Goal: Task Accomplishment & Management: Use online tool/utility

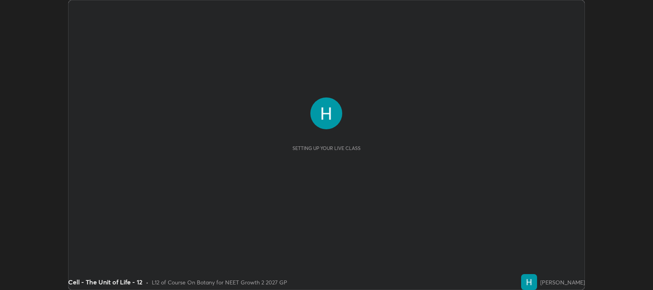
scroll to position [290, 653]
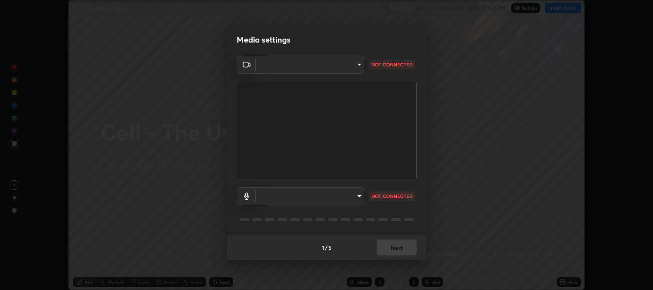
type input "97e3cd23c76f91fb91915eb68de44adfa811e639bdc8ba886a3eb3756a765973"
type input "default"
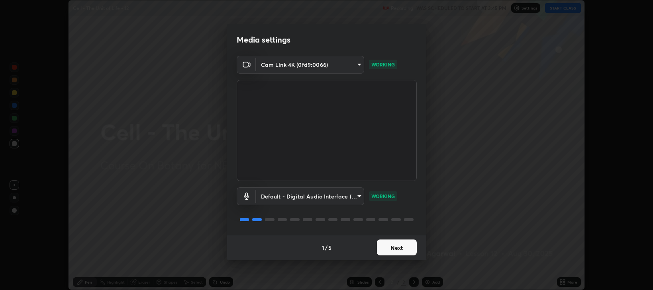
click at [395, 245] on button "Next" at bounding box center [397, 248] width 40 height 16
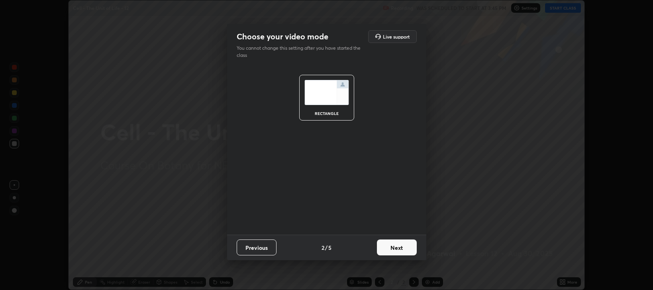
click at [396, 250] on button "Next" at bounding box center [397, 248] width 40 height 16
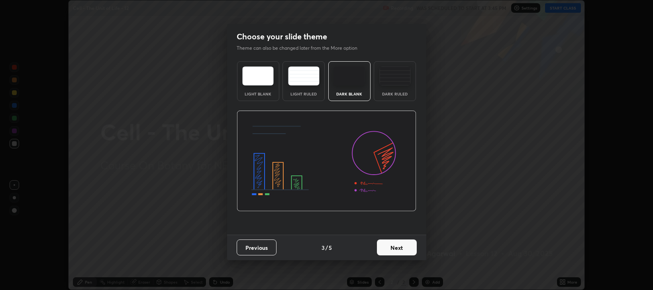
click at [397, 249] on button "Next" at bounding box center [397, 248] width 40 height 16
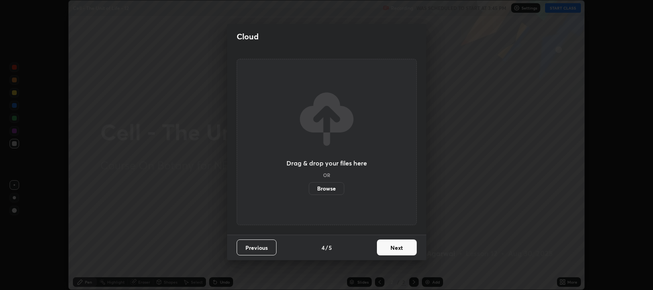
click at [397, 251] on button "Next" at bounding box center [397, 248] width 40 height 16
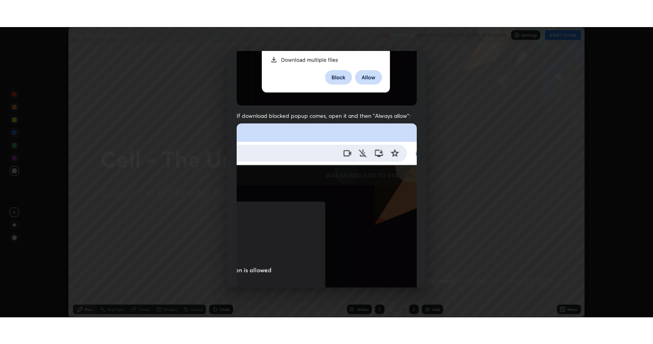
scroll to position [161, 0]
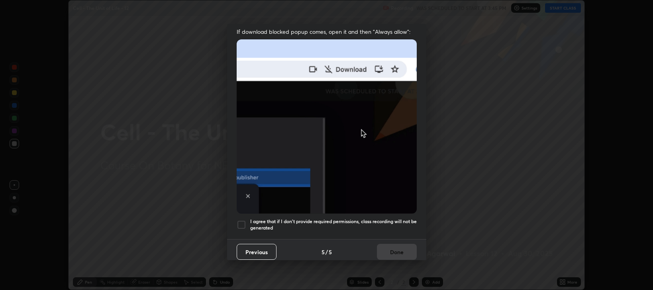
click at [238, 220] on div at bounding box center [241, 225] width 10 height 10
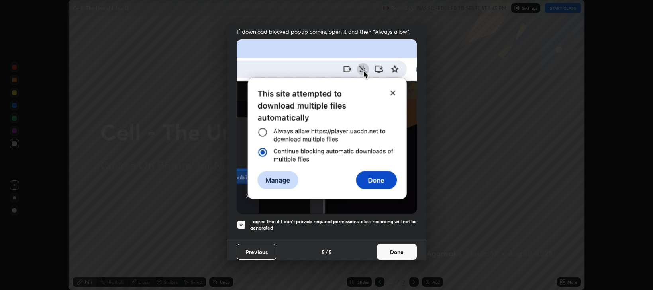
click at [394, 247] on button "Done" at bounding box center [397, 252] width 40 height 16
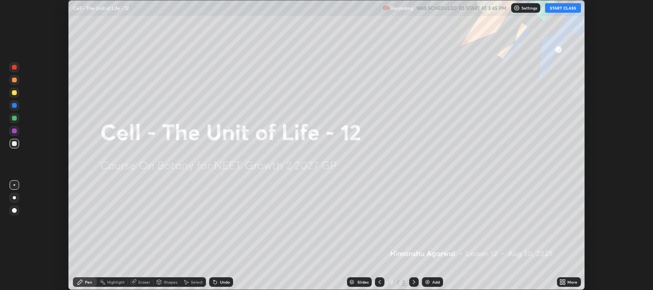
click at [555, 8] on button "START CLASS" at bounding box center [563, 8] width 36 height 10
click at [431, 282] on div "Add" at bounding box center [432, 283] width 21 height 10
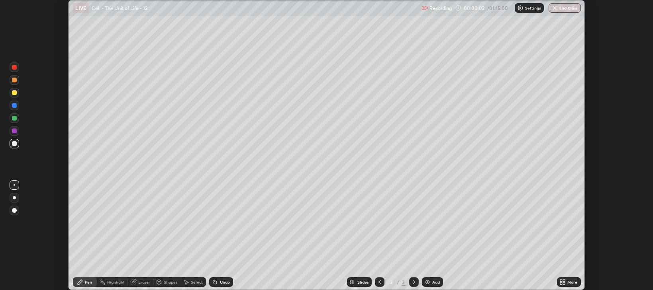
click at [560, 281] on icon at bounding box center [561, 281] width 2 height 2
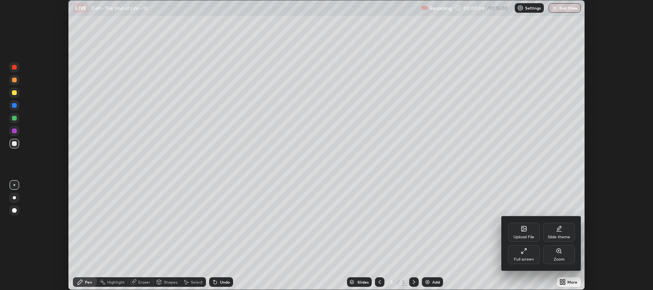
click at [525, 252] on icon at bounding box center [523, 251] width 6 height 6
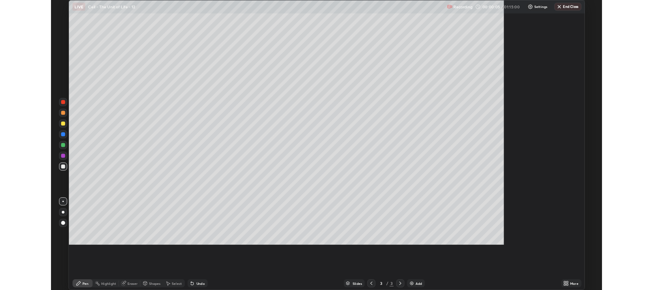
scroll to position [344, 653]
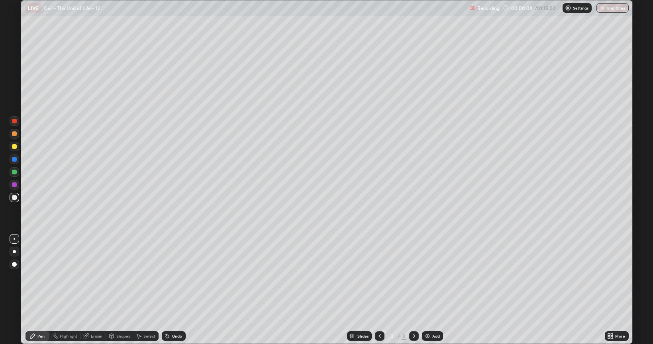
click at [15, 202] on div at bounding box center [15, 198] width 10 height 10
click at [119, 290] on div "Shapes" at bounding box center [123, 336] width 14 height 4
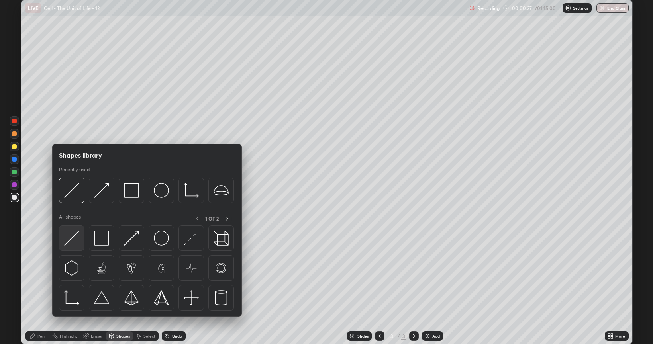
click at [76, 230] on div at bounding box center [71, 237] width 25 height 25
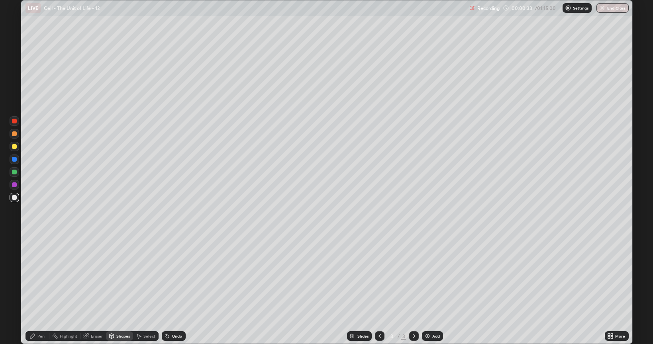
click at [16, 146] on div at bounding box center [14, 146] width 5 height 5
click at [38, 290] on div "Pen" at bounding box center [37, 336] width 24 height 10
click at [117, 290] on div "Shapes" at bounding box center [119, 336] width 27 height 10
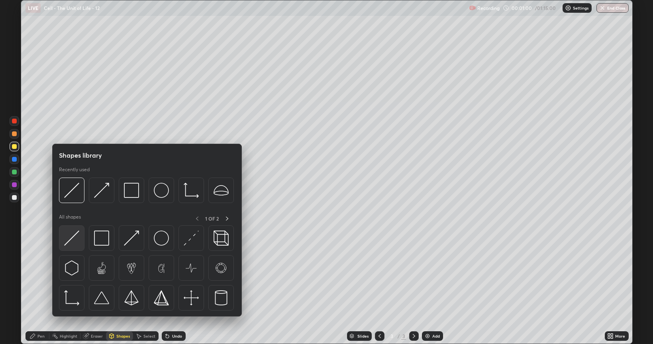
click at [74, 240] on img at bounding box center [71, 238] width 15 height 15
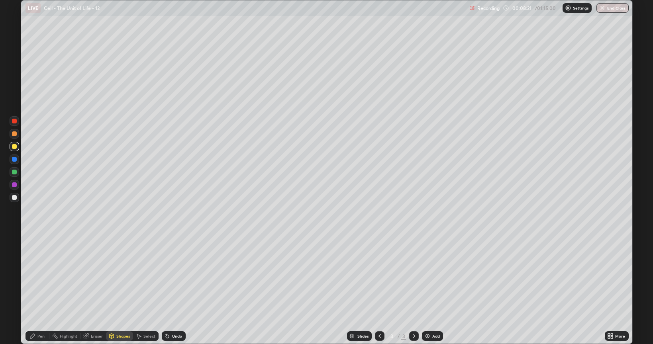
click at [39, 290] on div "Pen" at bounding box center [40, 336] width 7 height 4
click at [15, 134] on div at bounding box center [14, 133] width 5 height 5
click at [428, 290] on img at bounding box center [427, 336] width 6 height 6
click at [16, 197] on div at bounding box center [14, 197] width 5 height 5
click at [16, 173] on div at bounding box center [14, 172] width 5 height 5
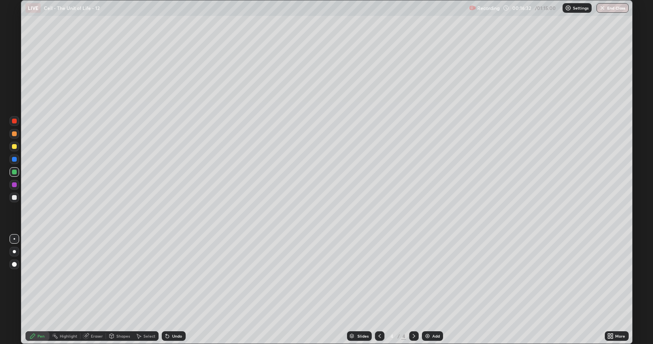
click at [117, 290] on div "Shapes" at bounding box center [123, 336] width 14 height 4
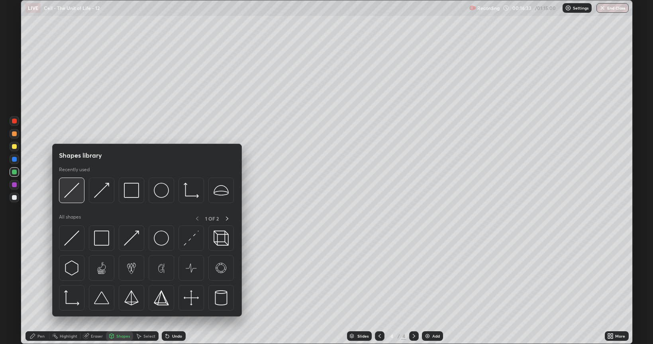
click at [70, 195] on img at bounding box center [71, 190] width 15 height 15
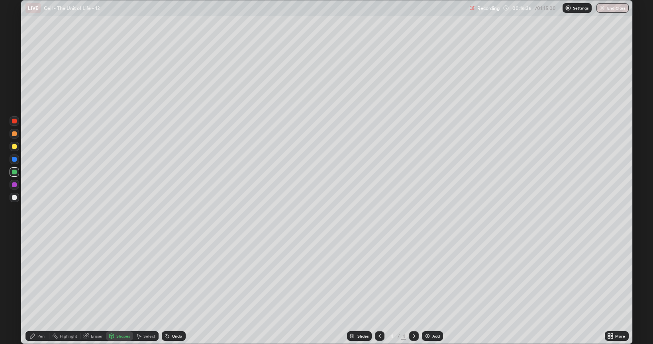
click at [119, 290] on div "Shapes" at bounding box center [123, 336] width 14 height 4
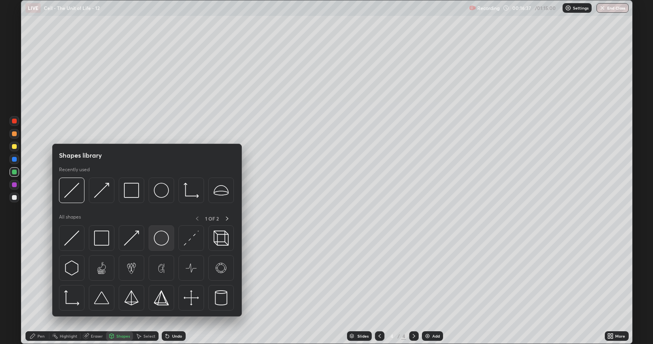
click at [158, 237] on img at bounding box center [161, 238] width 15 height 15
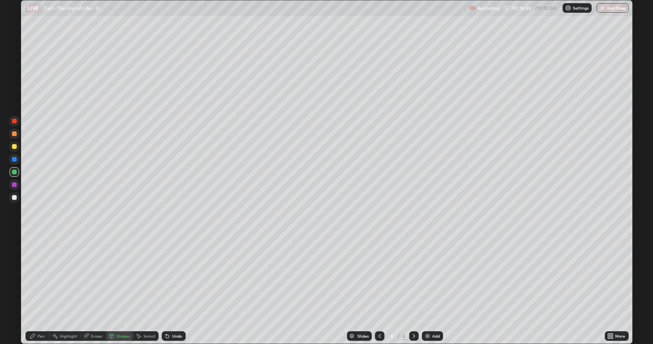
click at [119, 290] on div "Shapes" at bounding box center [123, 336] width 14 height 4
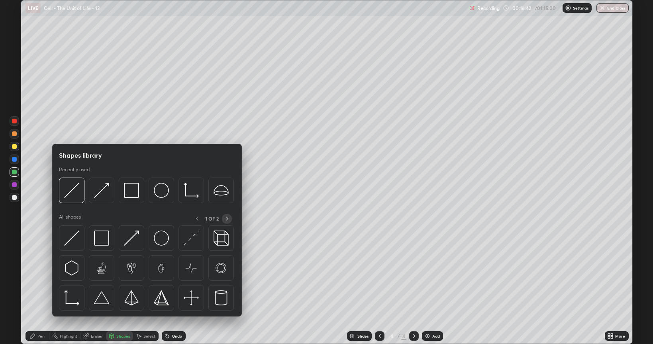
click at [225, 217] on icon at bounding box center [227, 218] width 6 height 6
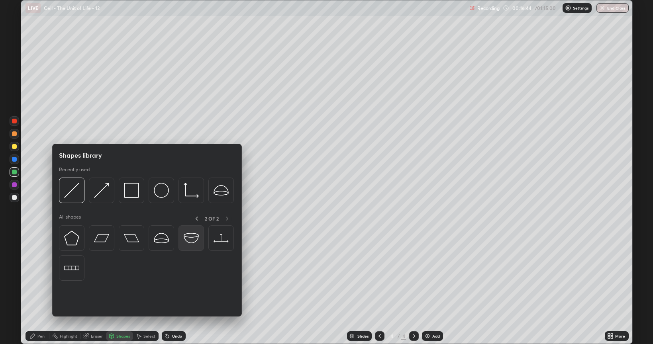
click at [188, 239] on img at bounding box center [191, 238] width 15 height 15
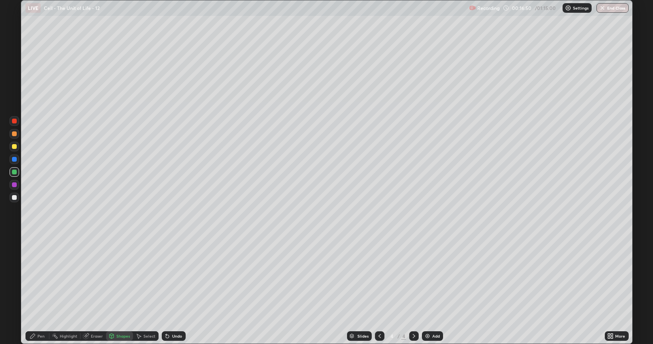
click at [116, 290] on div "Shapes" at bounding box center [123, 336] width 14 height 4
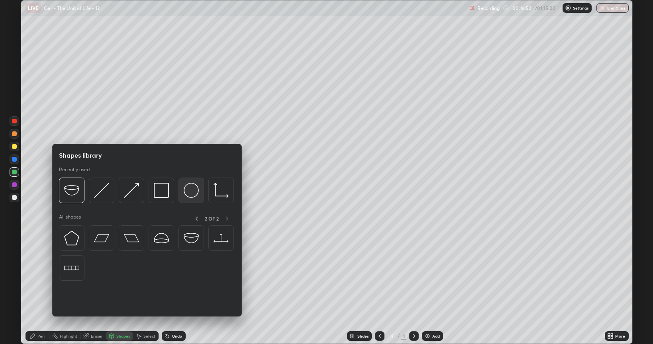
click at [190, 193] on img at bounding box center [191, 190] width 15 height 15
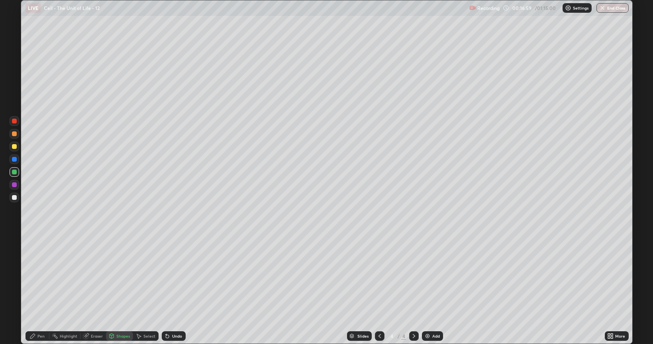
click at [143, 290] on div "Select" at bounding box center [149, 336] width 12 height 4
click at [158, 111] on div "0 ° Undo Copy Duplicate Duplicate to new slide Delete" at bounding box center [326, 171] width 611 height 343
click at [170, 117] on div "0 ° Undo Copy Duplicate Duplicate to new slide Delete" at bounding box center [326, 171] width 611 height 343
click at [165, 145] on div "0 ° Undo Copy Duplicate Duplicate to new slide Delete" at bounding box center [326, 171] width 611 height 343
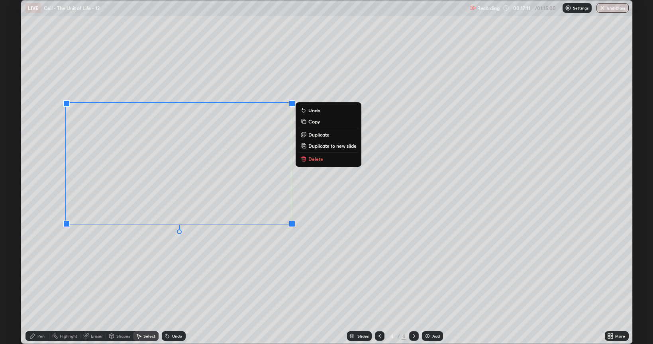
click at [257, 268] on div "0 ° Undo Copy Duplicate Duplicate to new slide Delete" at bounding box center [326, 171] width 611 height 343
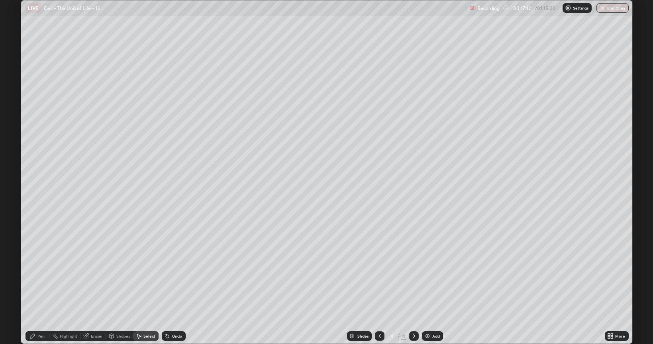
click at [139, 290] on icon at bounding box center [138, 336] width 6 height 6
click at [0, 0] on p "Duplicate to new slide" at bounding box center [0, 0] width 0 height 0
click at [166, 290] on icon at bounding box center [167, 336] width 3 height 3
click at [168, 290] on icon at bounding box center [167, 336] width 6 height 6
click at [140, 290] on icon at bounding box center [138, 336] width 6 height 6
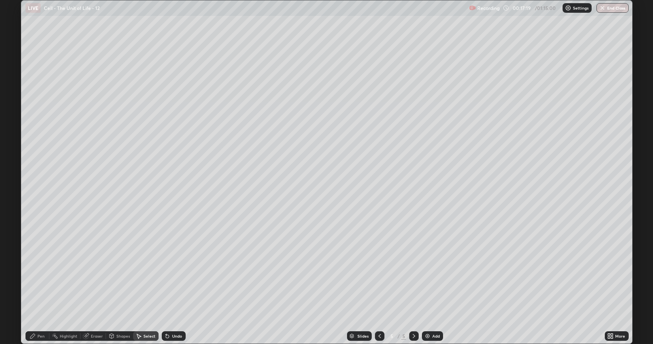
click at [41, 290] on div "Pen" at bounding box center [40, 336] width 7 height 4
click at [376, 290] on icon at bounding box center [379, 336] width 6 height 6
click at [139, 290] on icon at bounding box center [138, 336] width 6 height 6
click at [172, 144] on div "0 ° Undo Copy Duplicate Duplicate to new slide Delete" at bounding box center [326, 171] width 611 height 343
click at [172, 111] on div "1 ° Undo Copy Duplicate Duplicate to new slide Delete" at bounding box center [326, 171] width 611 height 343
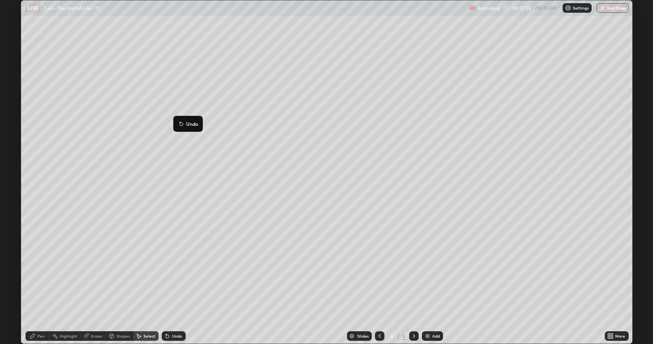
click at [180, 180] on div "1 ° Undo Copy Duplicate Duplicate to new slide Delete" at bounding box center [326, 171] width 611 height 343
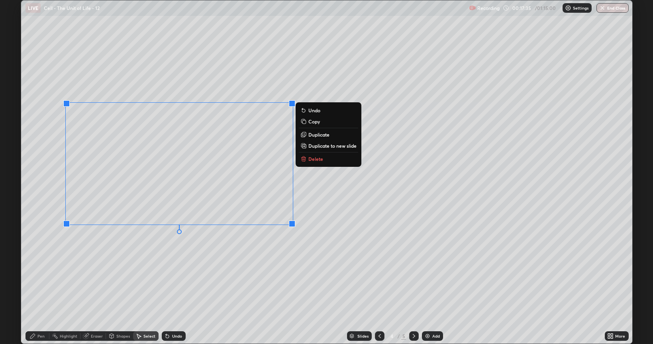
click at [148, 276] on div "0 ° Undo Copy Duplicate Duplicate to new slide Delete" at bounding box center [326, 171] width 611 height 343
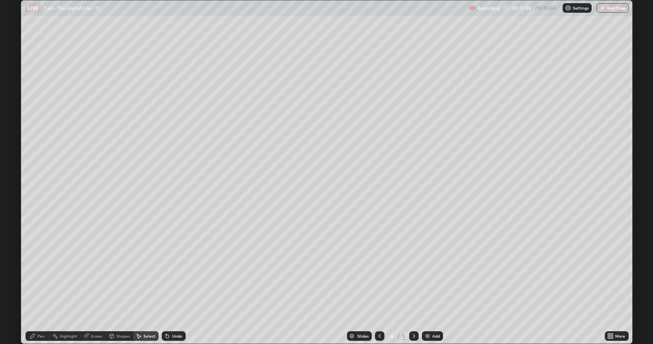
click at [45, 290] on div "Pen" at bounding box center [37, 336] width 24 height 10
click at [12, 147] on div at bounding box center [14, 146] width 5 height 5
click at [15, 196] on div at bounding box center [14, 197] width 5 height 5
click at [14, 122] on div at bounding box center [14, 121] width 5 height 5
click at [14, 134] on div at bounding box center [14, 133] width 5 height 5
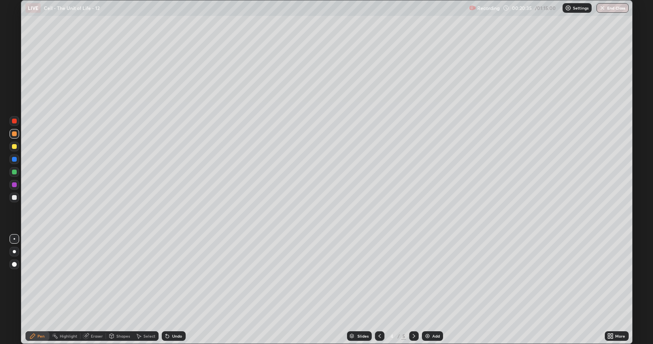
click at [14, 197] on div at bounding box center [14, 197] width 5 height 5
click at [15, 173] on div at bounding box center [14, 172] width 5 height 5
click at [117, 290] on div "Shapes" at bounding box center [123, 336] width 14 height 4
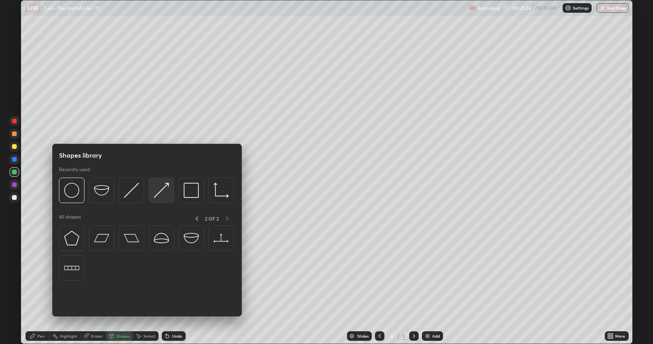
click at [159, 193] on img at bounding box center [161, 190] width 15 height 15
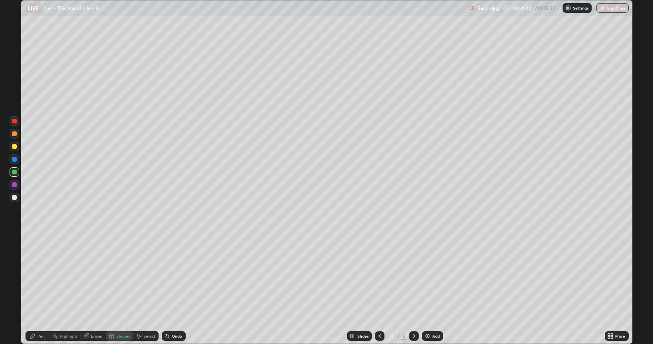
click at [39, 290] on div "Pen" at bounding box center [40, 336] width 7 height 4
click at [613, 290] on div "More" at bounding box center [616, 336] width 24 height 10
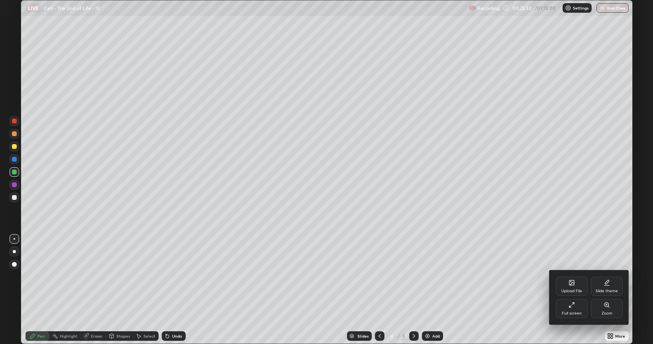
click at [571, 290] on icon at bounding box center [571, 305] width 6 height 6
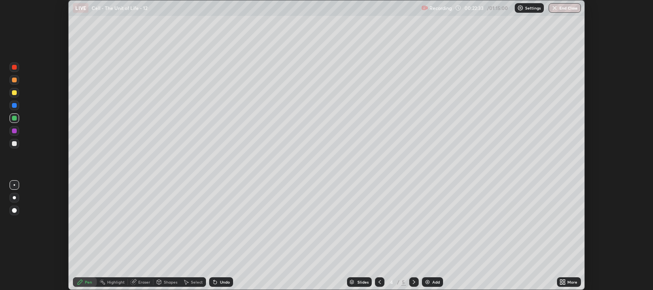
scroll to position [39523, 39161]
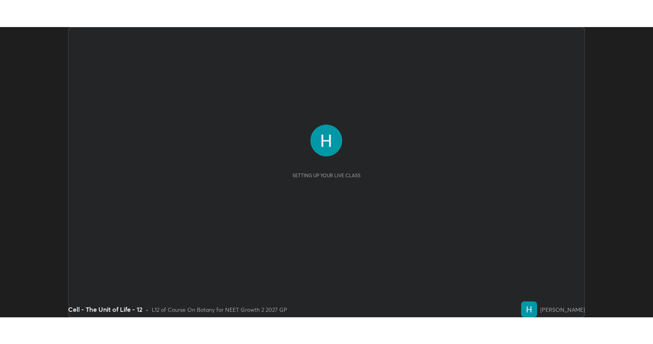
scroll to position [290, 653]
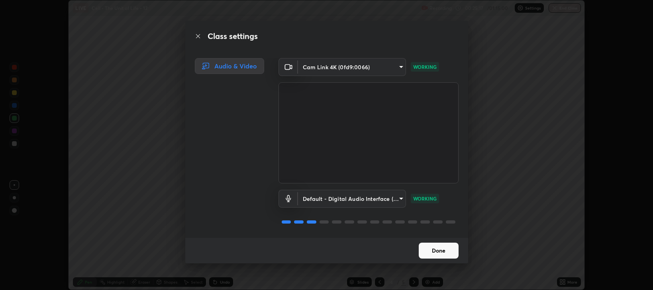
click at [443, 249] on button "Done" at bounding box center [438, 251] width 40 height 16
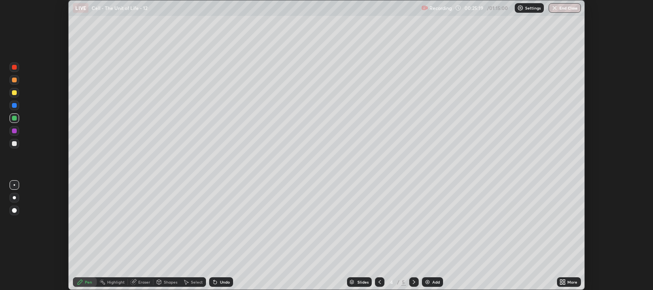
click at [561, 283] on icon at bounding box center [561, 284] width 2 height 2
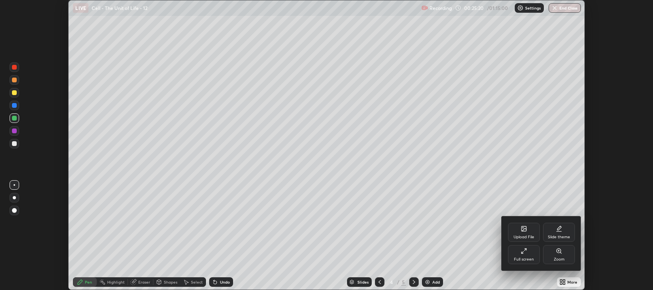
click at [524, 256] on div "Full screen" at bounding box center [524, 254] width 32 height 19
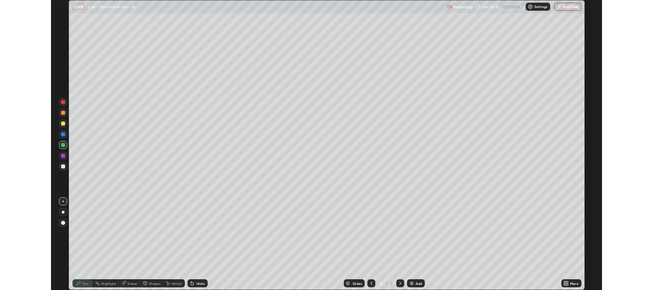
scroll to position [344, 653]
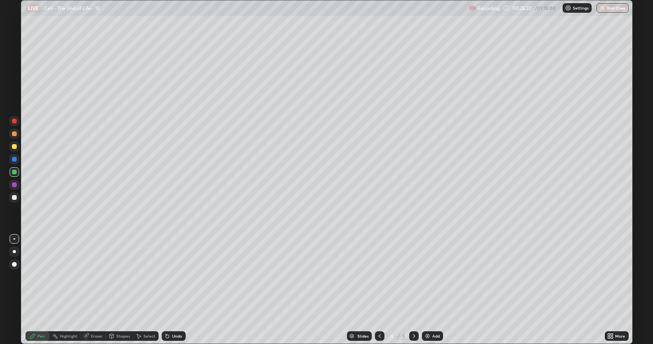
click at [15, 194] on div at bounding box center [15, 198] width 10 height 10
click at [117, 290] on div "Shapes" at bounding box center [119, 336] width 27 height 10
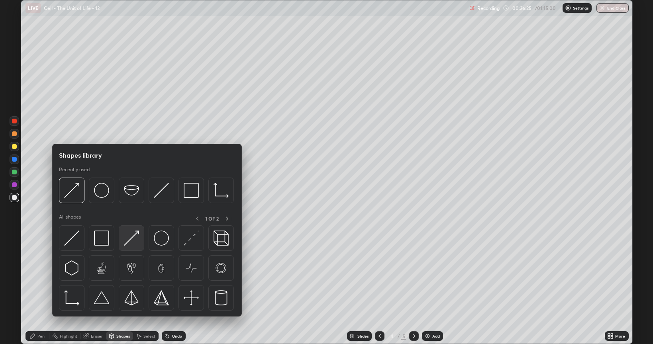
click at [129, 241] on img at bounding box center [131, 238] width 15 height 15
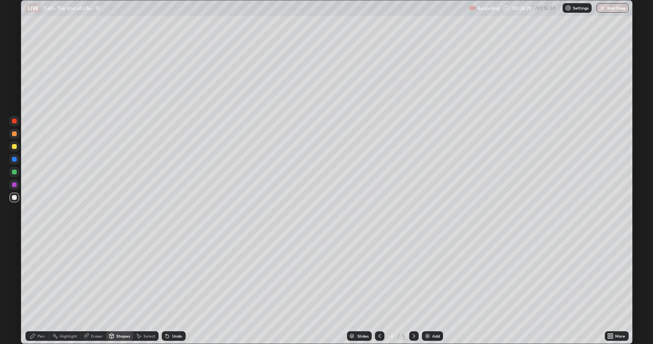
click at [41, 290] on div "Pen" at bounding box center [40, 336] width 7 height 4
click at [115, 290] on div "Shapes" at bounding box center [119, 336] width 27 height 10
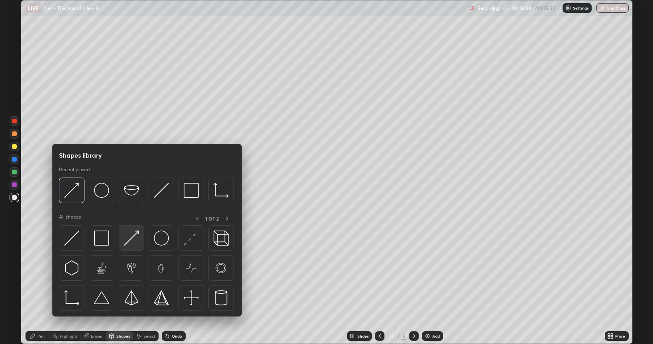
click at [131, 239] on img at bounding box center [131, 238] width 15 height 15
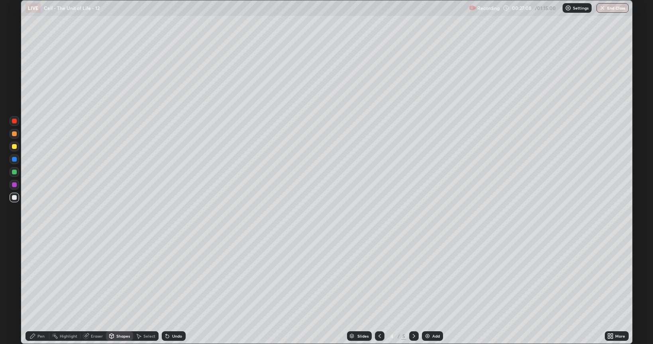
click at [16, 134] on div at bounding box center [14, 133] width 5 height 5
click at [174, 290] on div "Undo" at bounding box center [177, 336] width 10 height 4
click at [33, 290] on icon at bounding box center [32, 336] width 6 height 6
click at [113, 290] on icon at bounding box center [111, 336] width 4 height 5
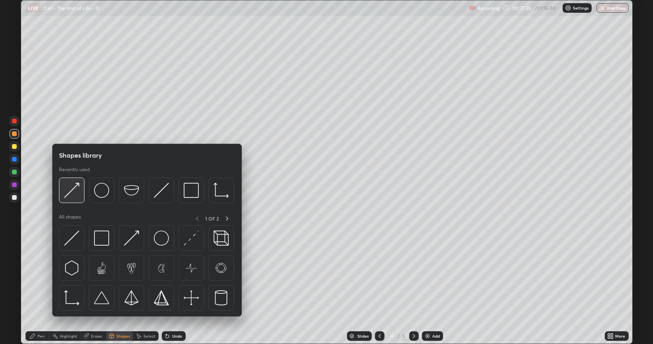
click at [72, 186] on img at bounding box center [71, 190] width 15 height 15
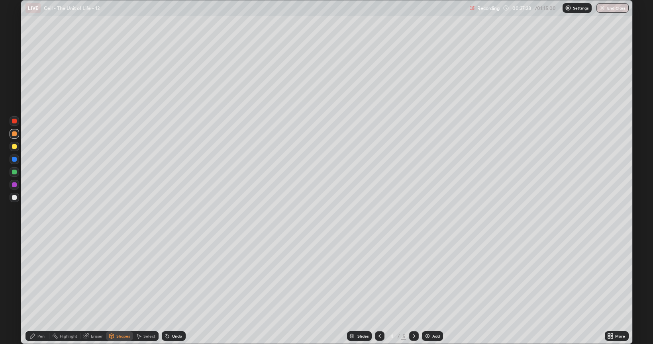
click at [16, 121] on div at bounding box center [14, 121] width 5 height 5
click at [38, 290] on div "Pen" at bounding box center [37, 336] width 24 height 10
click at [114, 290] on div "Shapes" at bounding box center [119, 336] width 27 height 10
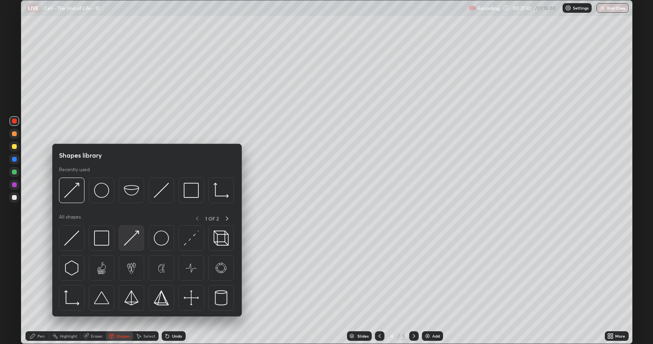
click at [130, 242] on img at bounding box center [131, 238] width 15 height 15
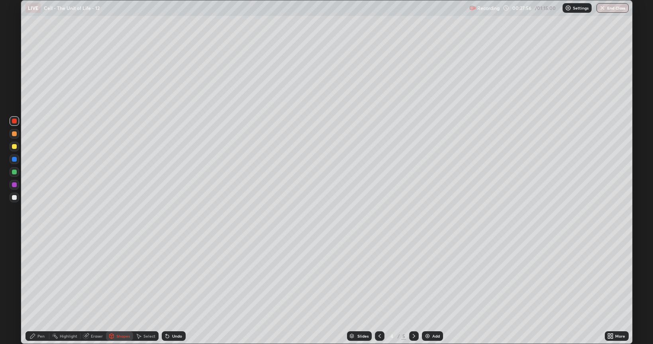
click at [14, 197] on div at bounding box center [14, 197] width 5 height 5
click at [36, 290] on div "Pen" at bounding box center [37, 336] width 24 height 10
click at [14, 145] on div at bounding box center [14, 146] width 5 height 5
click at [117, 290] on div "Shapes" at bounding box center [123, 336] width 14 height 4
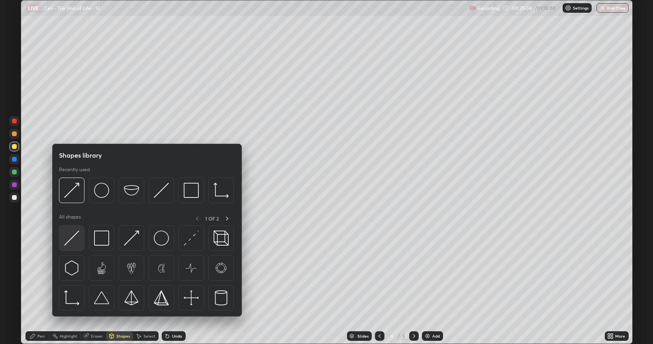
click at [71, 239] on img at bounding box center [71, 238] width 15 height 15
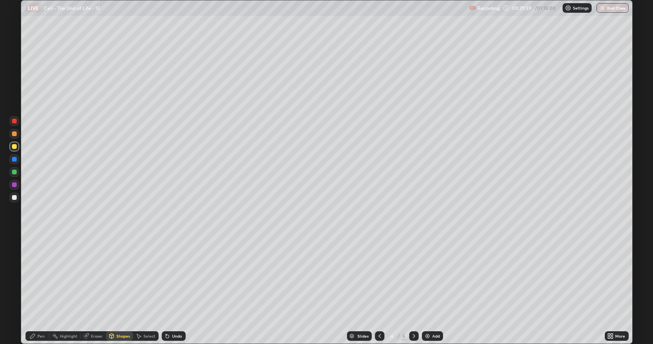
click at [16, 133] on div at bounding box center [14, 133] width 5 height 5
click at [166, 290] on icon at bounding box center [167, 336] width 3 height 3
click at [34, 290] on icon at bounding box center [32, 336] width 6 height 6
click at [174, 290] on div "Undo" at bounding box center [177, 336] width 10 height 4
click at [173, 290] on div "Undo" at bounding box center [177, 336] width 10 height 4
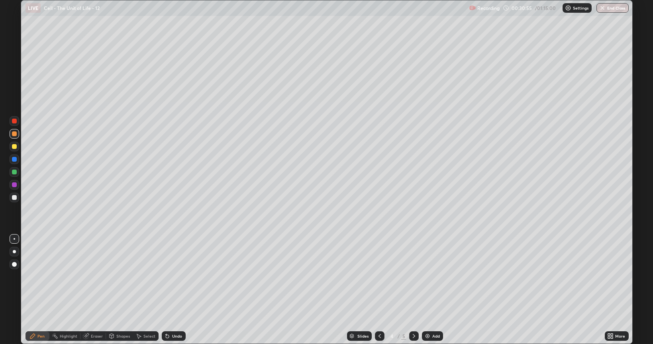
click at [172, 290] on div "Undo" at bounding box center [177, 336] width 10 height 4
click at [176, 290] on div "Undo" at bounding box center [177, 336] width 10 height 4
click at [175, 290] on div "Undo" at bounding box center [174, 336] width 24 height 10
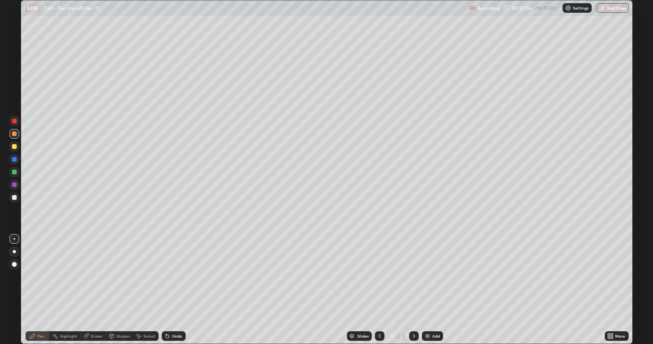
click at [176, 290] on div "Undo" at bounding box center [174, 336] width 24 height 10
click at [119, 290] on div "Shapes" at bounding box center [123, 336] width 14 height 4
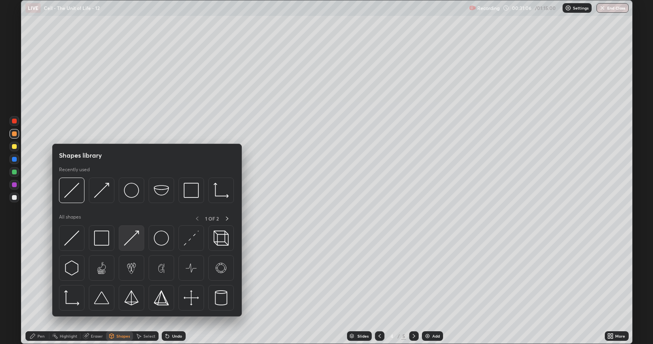
click at [129, 237] on img at bounding box center [131, 238] width 15 height 15
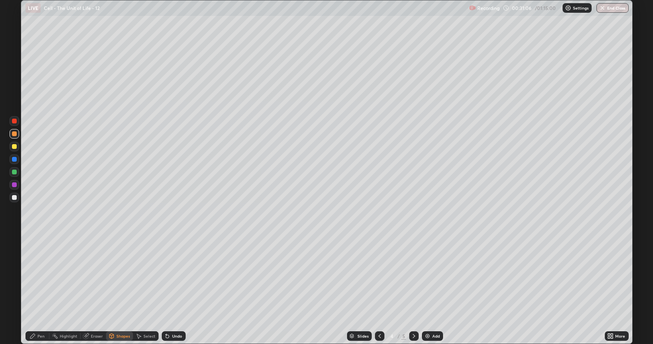
click at [13, 147] on div at bounding box center [14, 146] width 5 height 5
click at [15, 161] on div at bounding box center [14, 159] width 5 height 5
click at [170, 290] on div "Undo" at bounding box center [174, 336] width 24 height 10
click at [43, 290] on div "Pen" at bounding box center [37, 336] width 24 height 10
click at [15, 198] on div at bounding box center [14, 197] width 5 height 5
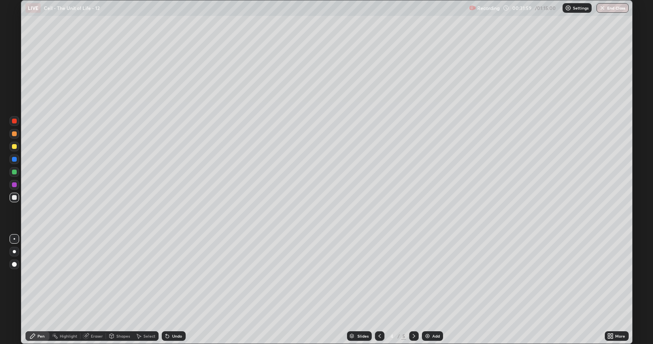
click at [12, 199] on div at bounding box center [14, 197] width 5 height 5
click at [95, 290] on div "Eraser" at bounding box center [97, 336] width 12 height 4
click at [40, 290] on div "Pen" at bounding box center [40, 336] width 7 height 4
click at [121, 290] on div "Shapes" at bounding box center [123, 336] width 14 height 4
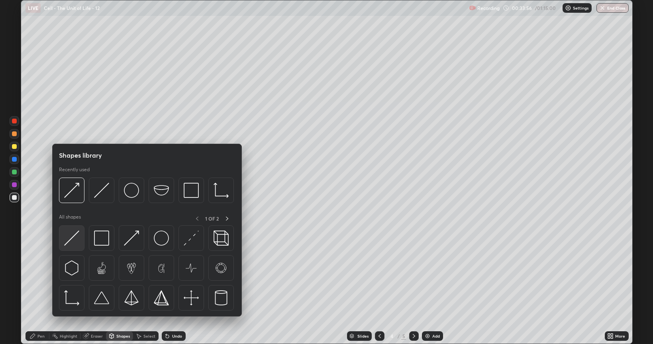
click at [72, 238] on img at bounding box center [71, 238] width 15 height 15
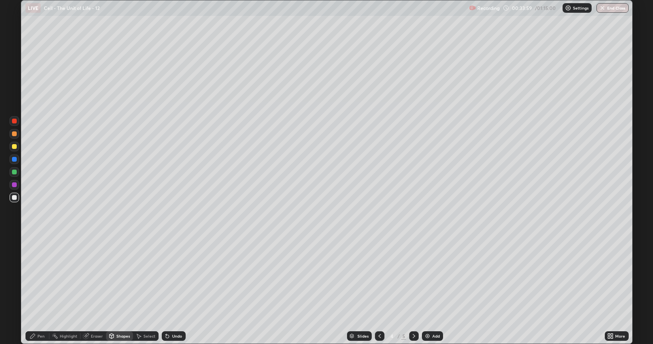
click at [39, 290] on div "Pen" at bounding box center [40, 336] width 7 height 4
click at [125, 290] on div "Shapes" at bounding box center [123, 336] width 14 height 4
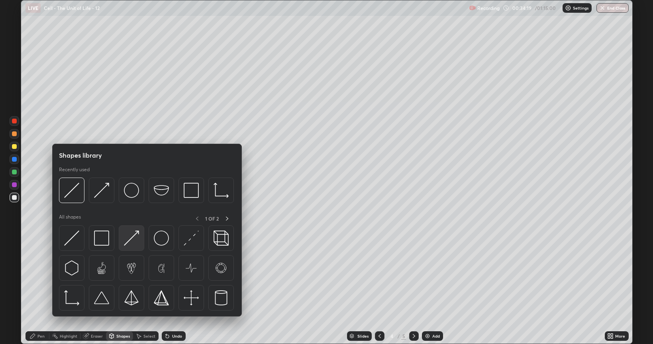
click at [133, 235] on img at bounding box center [131, 238] width 15 height 15
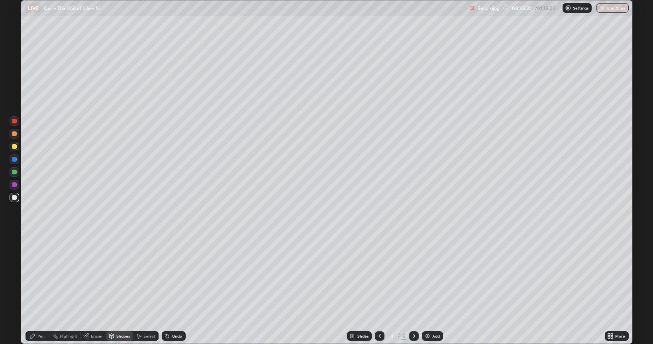
click at [428, 290] on img at bounding box center [427, 336] width 6 height 6
click at [15, 147] on div at bounding box center [14, 146] width 5 height 5
click at [177, 290] on div "Undo" at bounding box center [177, 336] width 10 height 4
click at [173, 290] on div "Undo" at bounding box center [177, 336] width 10 height 4
click at [36, 290] on div "Pen" at bounding box center [37, 336] width 24 height 10
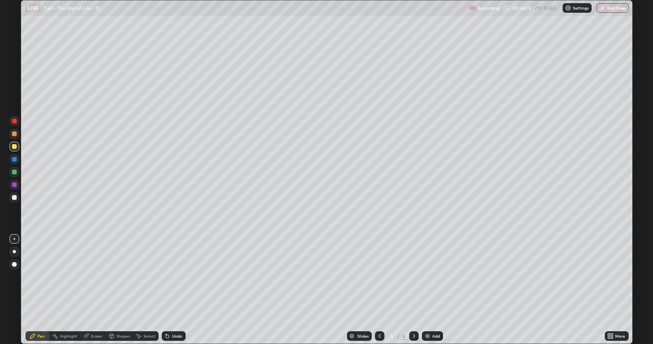
click at [172, 290] on div "Undo" at bounding box center [177, 336] width 10 height 4
click at [175, 290] on div "Undo" at bounding box center [171, 336] width 27 height 16
click at [122, 290] on div "Shapes" at bounding box center [123, 336] width 14 height 4
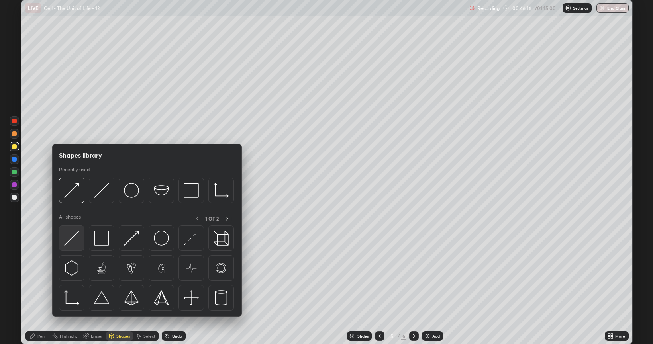
click at [72, 237] on img at bounding box center [71, 238] width 15 height 15
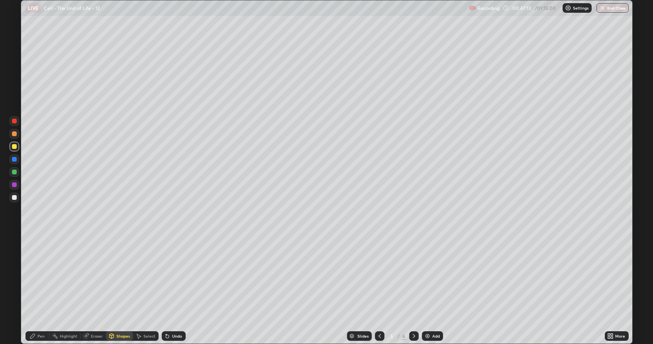
click at [170, 290] on div "Undo" at bounding box center [174, 336] width 24 height 10
click at [174, 290] on div "Undo" at bounding box center [177, 336] width 10 height 4
click at [15, 134] on div at bounding box center [14, 133] width 5 height 5
click at [34, 290] on icon at bounding box center [32, 336] width 6 height 6
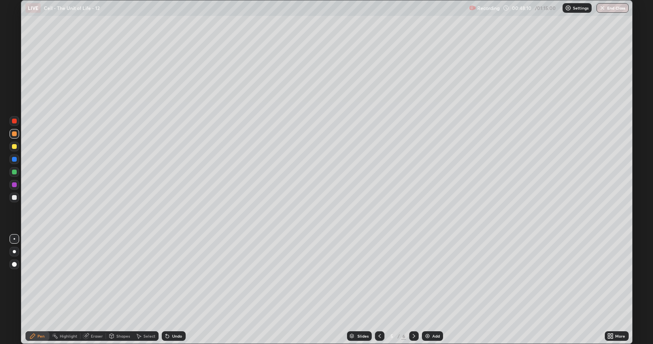
click at [15, 171] on div at bounding box center [14, 172] width 5 height 5
click at [16, 199] on div at bounding box center [15, 198] width 10 height 10
click at [115, 290] on div "Shapes" at bounding box center [119, 336] width 27 height 10
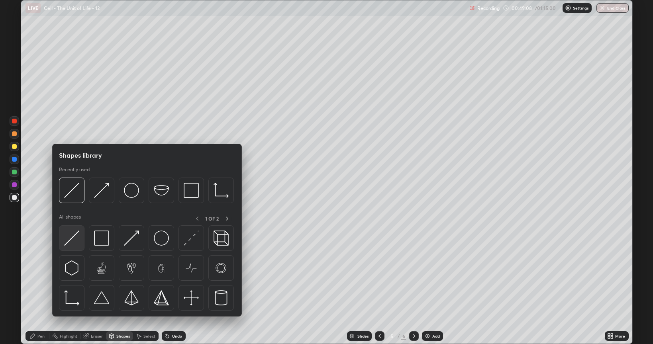
click at [72, 239] on img at bounding box center [71, 238] width 15 height 15
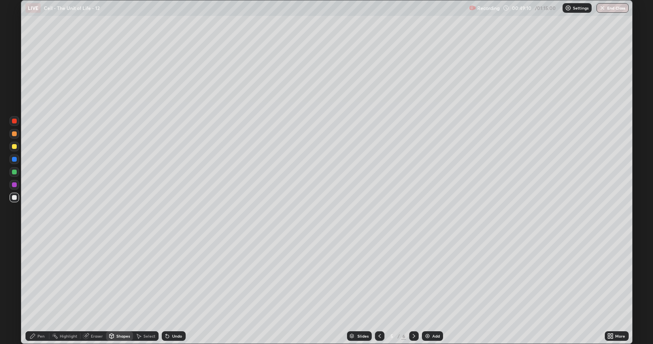
click at [120, 290] on div "Shapes" at bounding box center [119, 336] width 27 height 10
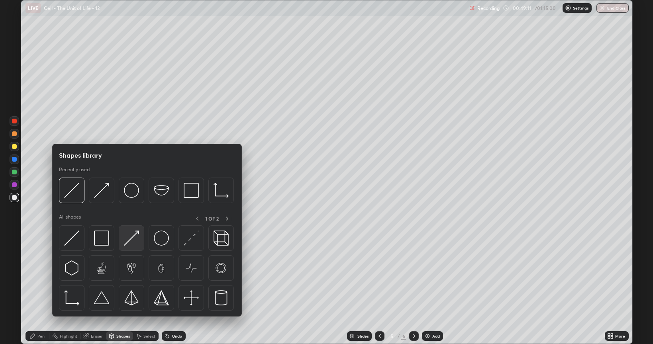
click at [135, 240] on img at bounding box center [131, 238] width 15 height 15
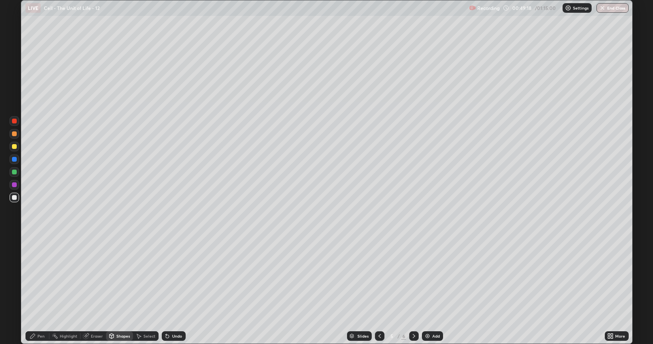
click at [118, 290] on div "Shapes" at bounding box center [123, 336] width 14 height 4
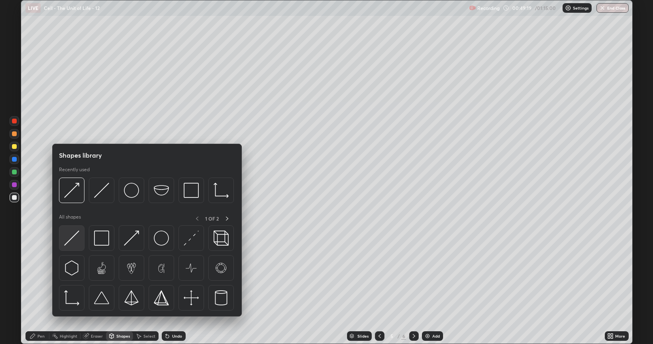
click at [72, 238] on img at bounding box center [71, 238] width 15 height 15
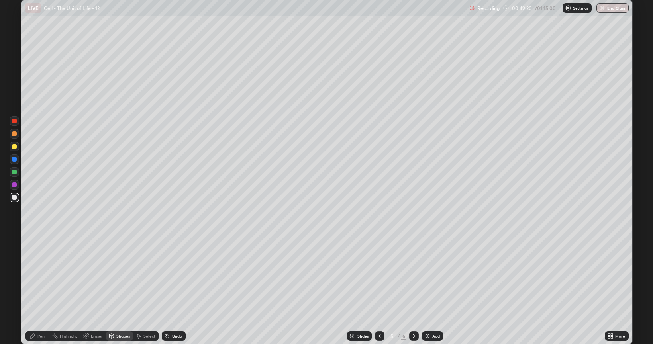
click at [14, 137] on div at bounding box center [15, 134] width 10 height 10
click at [14, 199] on div at bounding box center [14, 197] width 5 height 5
click at [176, 290] on div "Undo" at bounding box center [177, 336] width 10 height 4
click at [33, 290] on icon at bounding box center [32, 336] width 5 height 5
click at [121, 290] on div "Shapes" at bounding box center [119, 336] width 27 height 10
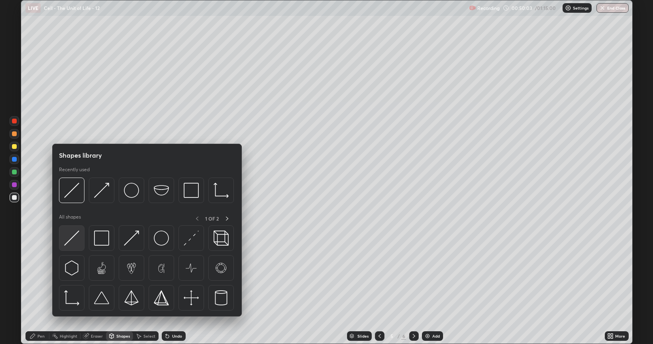
click at [73, 240] on img at bounding box center [71, 238] width 15 height 15
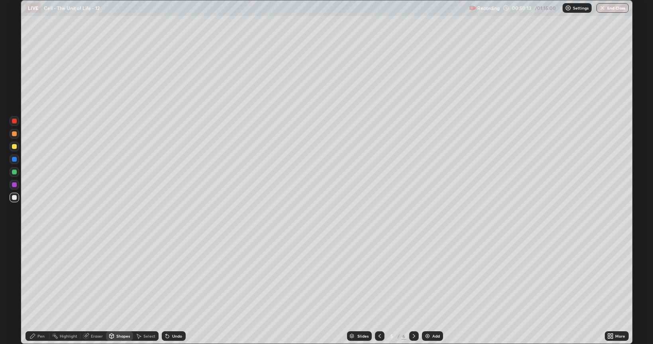
click at [16, 171] on div at bounding box center [14, 172] width 5 height 5
click at [39, 290] on div "Pen" at bounding box center [40, 336] width 7 height 4
click at [170, 290] on div "Undo" at bounding box center [174, 336] width 24 height 10
click at [15, 197] on div at bounding box center [14, 197] width 5 height 5
click at [14, 172] on div at bounding box center [14, 172] width 5 height 5
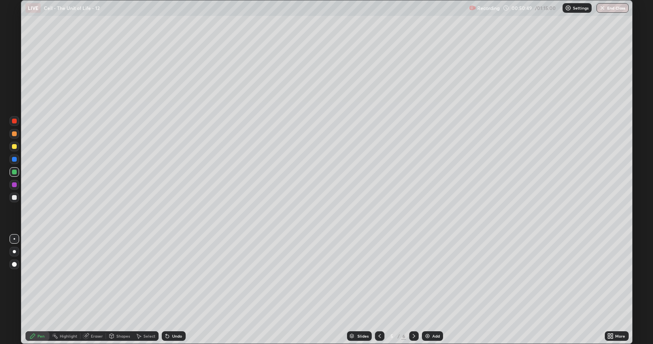
click at [119, 290] on div "Shapes" at bounding box center [119, 336] width 27 height 10
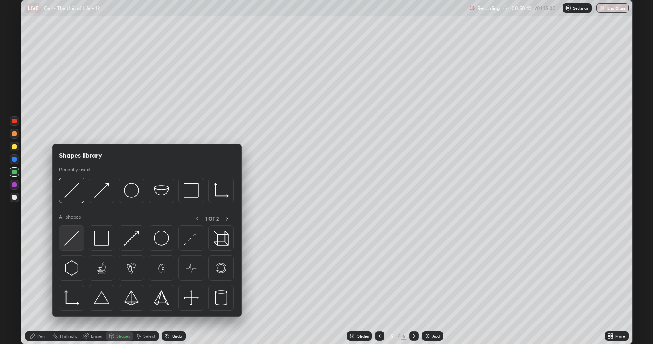
click at [75, 237] on img at bounding box center [71, 238] width 15 height 15
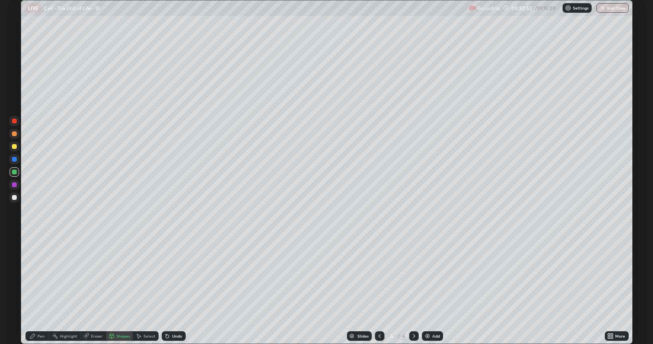
click at [122, 290] on div "Shapes" at bounding box center [123, 336] width 14 height 4
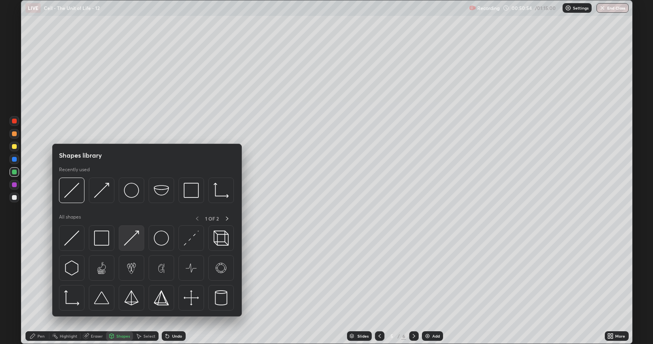
click at [134, 238] on img at bounding box center [131, 238] width 15 height 15
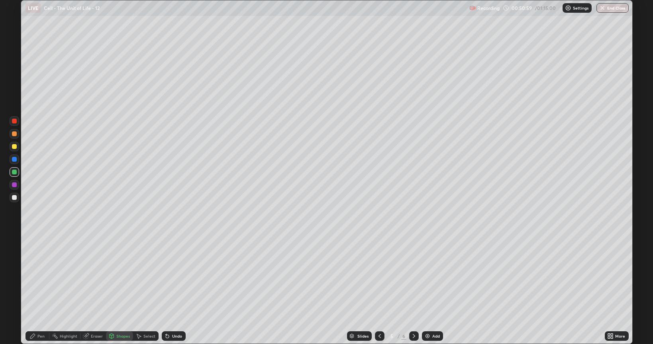
click at [14, 150] on div at bounding box center [15, 147] width 10 height 10
click at [39, 290] on div "Pen" at bounding box center [37, 336] width 24 height 10
click at [93, 290] on div "Eraser" at bounding box center [97, 336] width 12 height 4
click at [39, 290] on div "Pen" at bounding box center [40, 336] width 7 height 4
click at [113, 290] on icon at bounding box center [111, 336] width 6 height 6
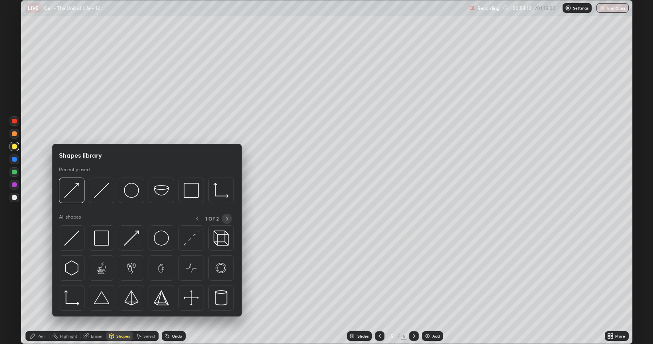
click at [227, 219] on icon at bounding box center [227, 219] width 2 height 4
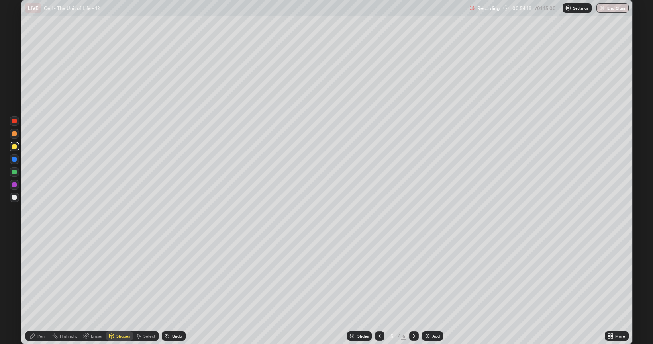
click at [113, 290] on icon at bounding box center [111, 336] width 6 height 6
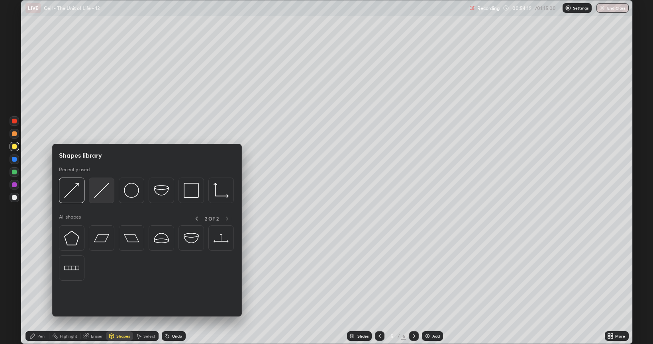
click at [100, 196] on img at bounding box center [101, 190] width 15 height 15
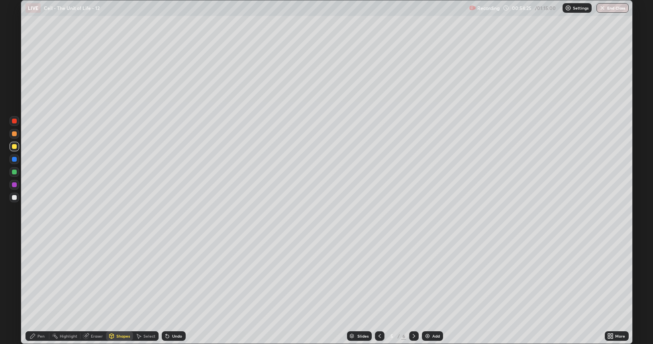
click at [41, 290] on div "Pen" at bounding box center [40, 336] width 7 height 4
click at [178, 290] on div "Undo" at bounding box center [177, 336] width 10 height 4
click at [16, 173] on div at bounding box center [14, 172] width 5 height 5
click at [119, 290] on div "Shapes" at bounding box center [123, 336] width 14 height 4
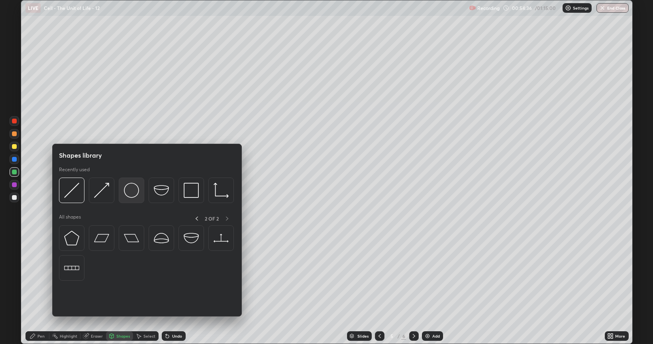
click at [134, 192] on img at bounding box center [131, 190] width 15 height 15
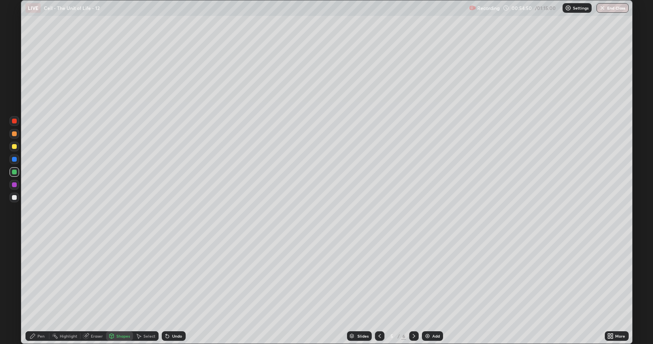
click at [150, 290] on div "Select" at bounding box center [149, 336] width 12 height 4
click at [553, 153] on div "0 ° Undo Copy Duplicate Duplicate to new slide Delete" at bounding box center [326, 171] width 611 height 343
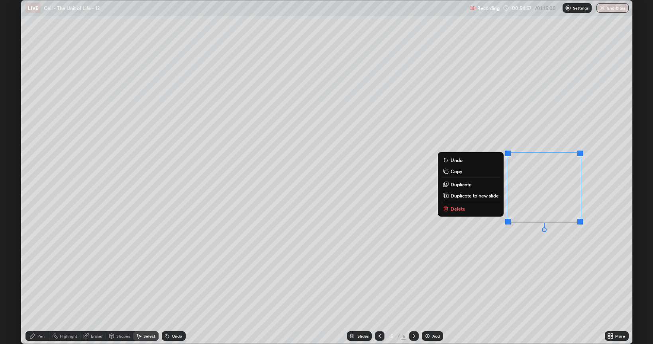
click at [505, 254] on div "0 ° Undo Copy Duplicate Duplicate to new slide Delete" at bounding box center [326, 171] width 611 height 343
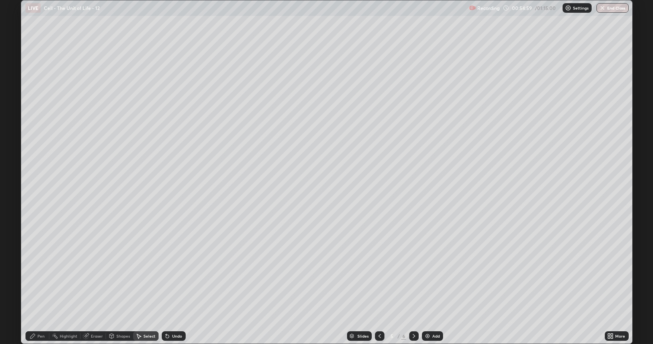
click at [95, 290] on div "Eraser" at bounding box center [97, 336] width 12 height 4
click at [118, 290] on div "Shapes" at bounding box center [123, 336] width 14 height 4
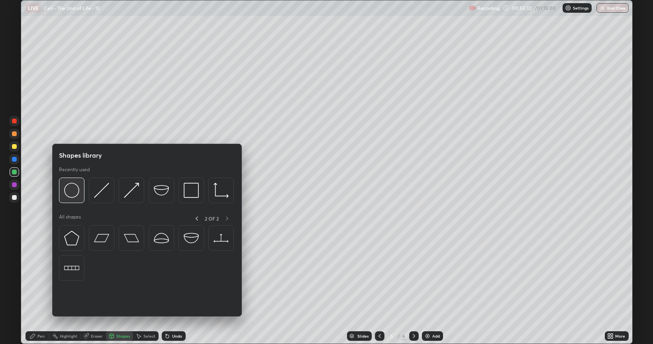
click at [72, 194] on img at bounding box center [71, 190] width 15 height 15
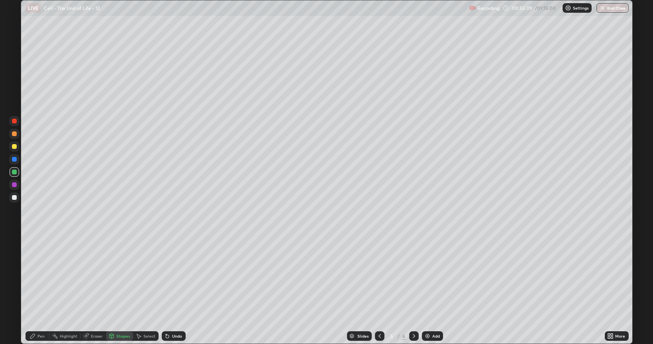
click at [37, 290] on div "Pen" at bounding box center [37, 336] width 24 height 10
click at [13, 133] on div at bounding box center [14, 133] width 5 height 5
click at [18, 170] on div at bounding box center [15, 172] width 10 height 10
click at [18, 197] on div at bounding box center [15, 198] width 10 height 10
click at [181, 290] on div "Undo" at bounding box center [177, 336] width 10 height 4
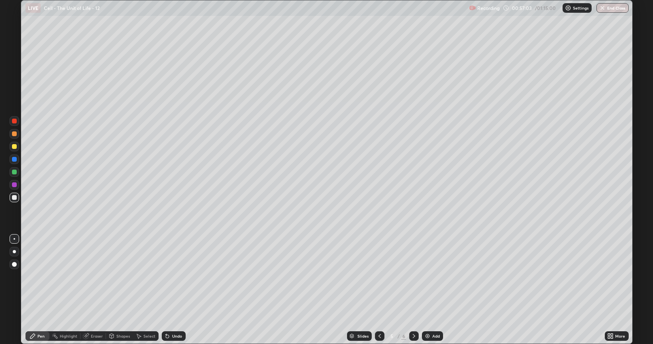
click at [94, 290] on div "Eraser" at bounding box center [92, 336] width 25 height 16
click at [39, 290] on div "Pen" at bounding box center [40, 336] width 7 height 4
click at [15, 171] on div at bounding box center [14, 172] width 5 height 5
click at [14, 145] on div at bounding box center [14, 146] width 5 height 5
click at [14, 197] on div at bounding box center [14, 197] width 5 height 5
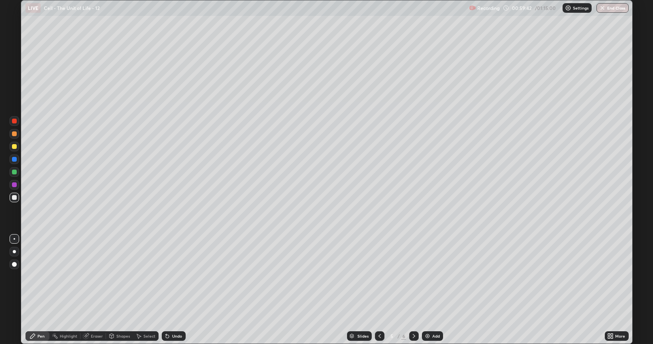
click at [12, 134] on div at bounding box center [14, 133] width 5 height 5
click at [15, 197] on div at bounding box center [14, 197] width 5 height 5
click at [17, 145] on div at bounding box center [15, 147] width 10 height 10
click at [95, 290] on div "Eraser" at bounding box center [97, 336] width 12 height 4
click at [379, 290] on icon at bounding box center [379, 336] width 6 height 6
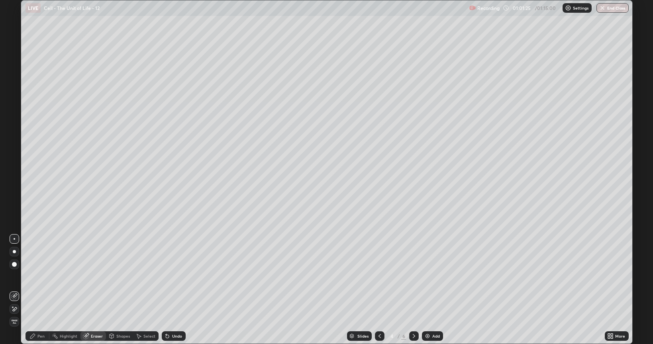
click at [42, 290] on div "Pen" at bounding box center [40, 336] width 7 height 4
click at [12, 121] on div at bounding box center [14, 121] width 5 height 5
click at [14, 137] on div at bounding box center [15, 134] width 10 height 10
click at [412, 290] on div at bounding box center [414, 336] width 10 height 10
click at [14, 199] on div at bounding box center [14, 197] width 5 height 5
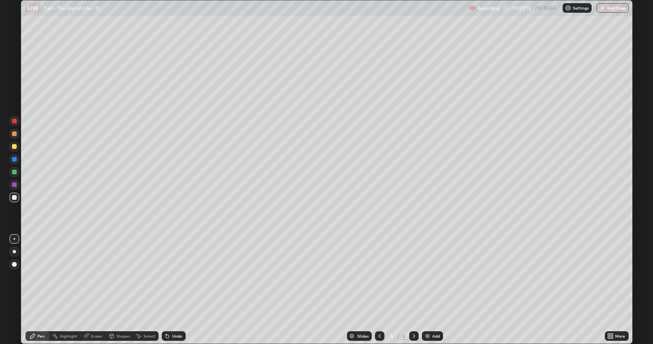
click at [426, 290] on img at bounding box center [427, 336] width 6 height 6
click at [13, 147] on div at bounding box center [14, 146] width 5 height 5
click at [119, 290] on div "Shapes" at bounding box center [119, 336] width 27 height 10
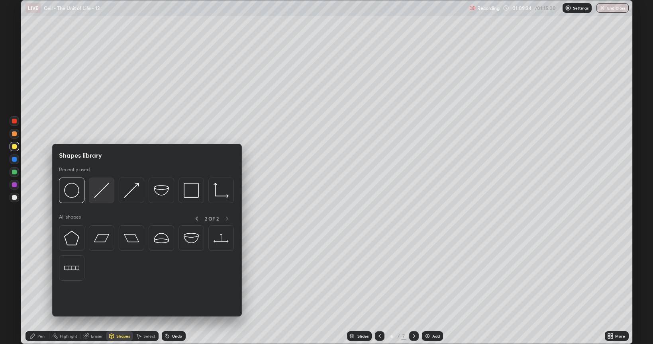
click at [98, 193] on img at bounding box center [101, 190] width 15 height 15
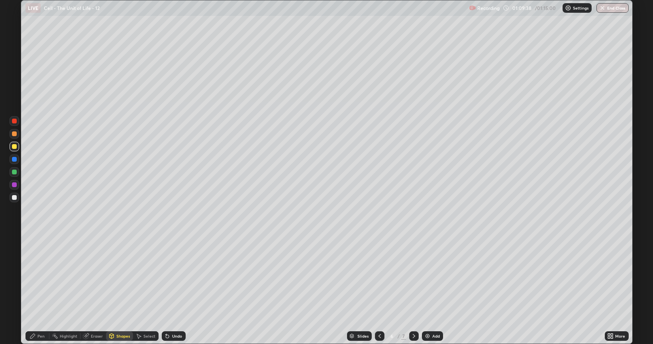
click at [42, 290] on div "Pen" at bounding box center [40, 336] width 7 height 4
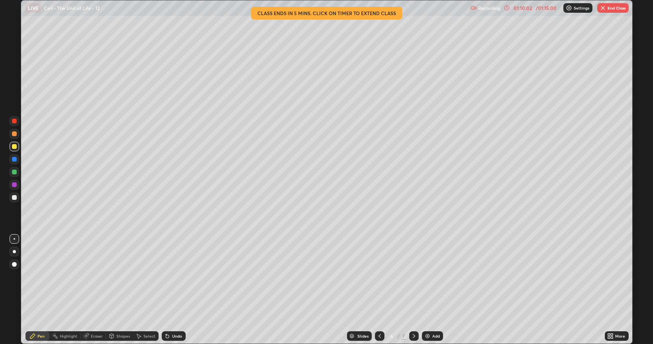
click at [608, 10] on button "End Class" at bounding box center [612, 8] width 31 height 10
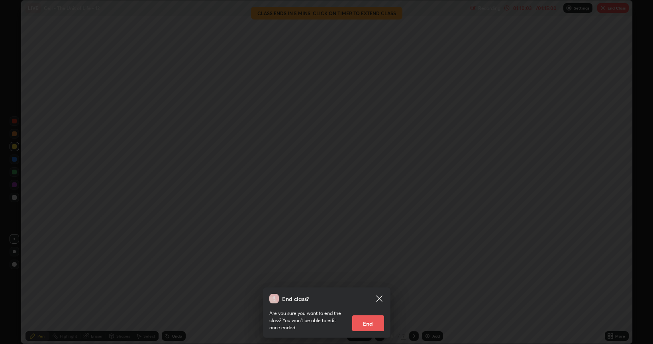
click at [379, 290] on button "End" at bounding box center [368, 323] width 32 height 16
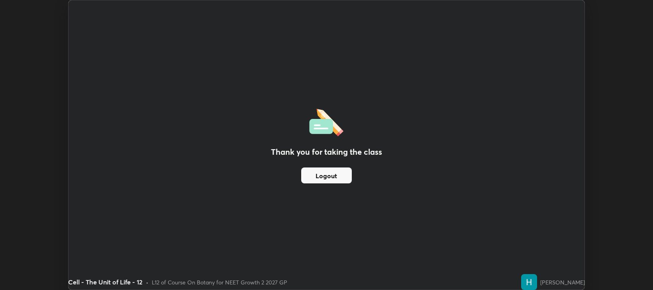
scroll to position [39523, 39161]
